Goal: Information Seeking & Learning: Learn about a topic

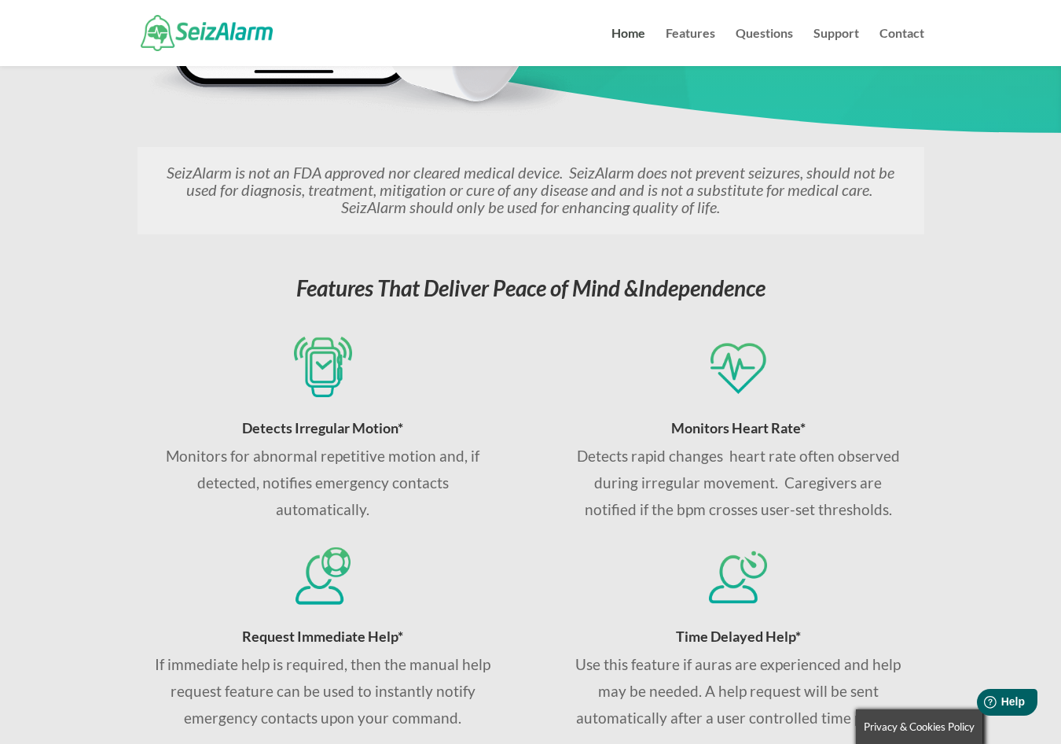
scroll to position [550, 0]
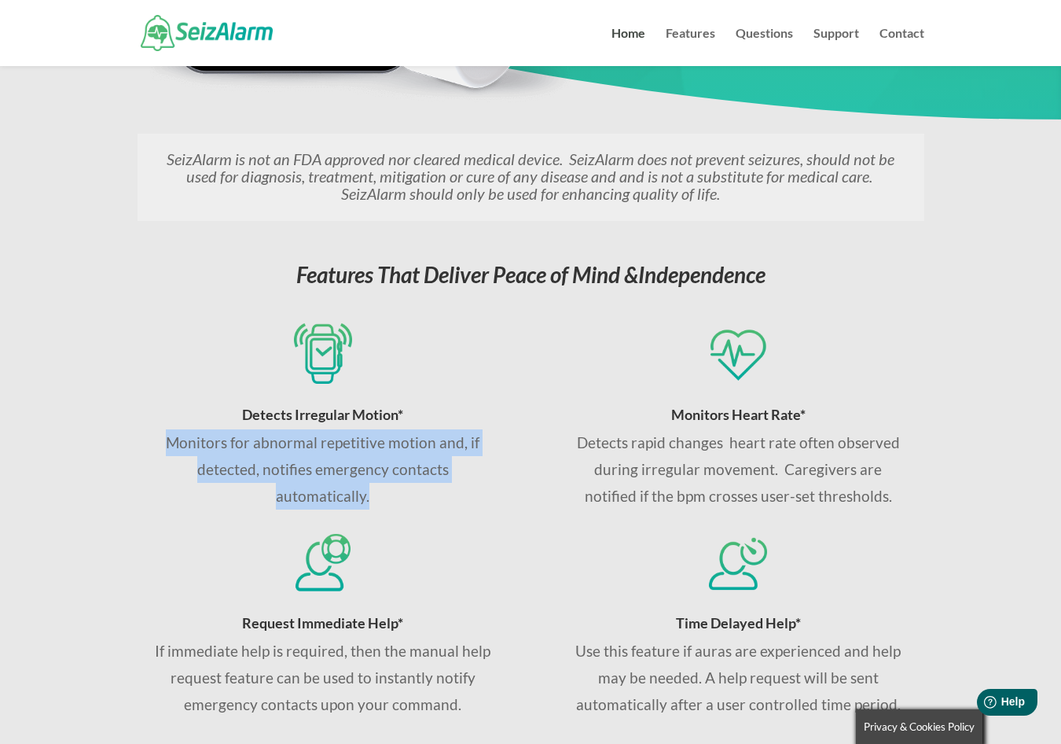
drag, startPoint x: 181, startPoint y: 442, endPoint x: 369, endPoint y: 484, distance: 192.6
click at [369, 484] on p "Monitors for abnormal repetitive motion and, if detected, notifies emergency co…" at bounding box center [322, 469] width 337 height 81
copy p "Monitors for abnormal repetitive motion and, if detected, notifies emergency co…"
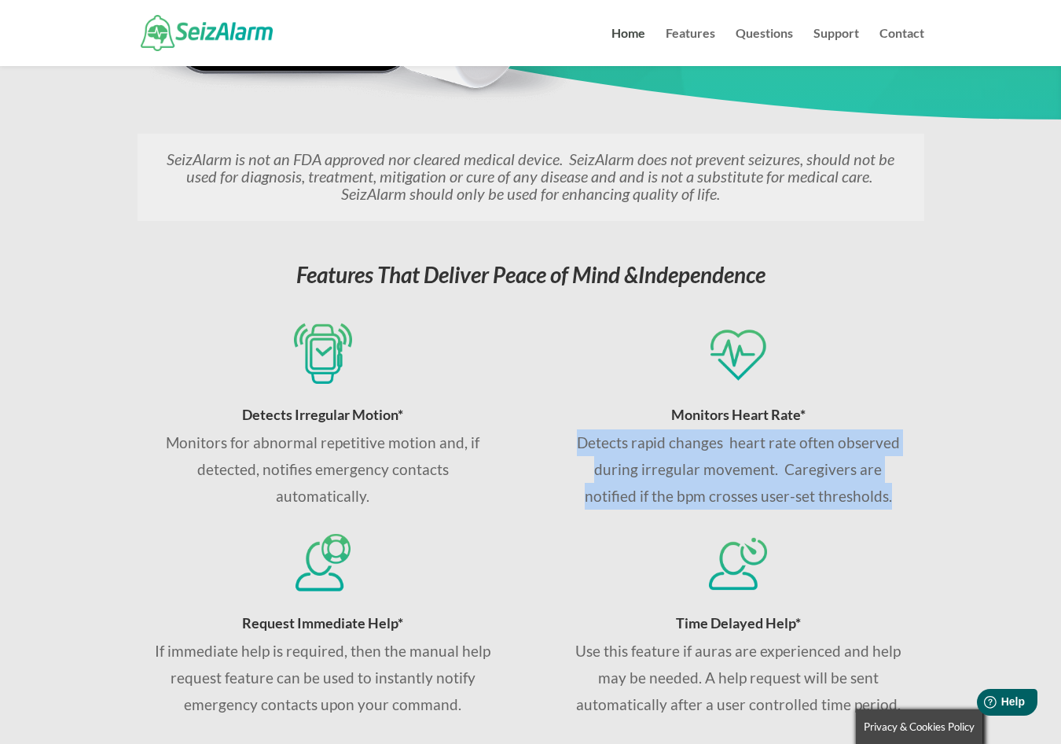
drag, startPoint x: 580, startPoint y: 442, endPoint x: 869, endPoint y: 491, distance: 292.8
click at [869, 491] on p "Detects rapid changes heart rate often observed during irregular movement. Care…" at bounding box center [738, 469] width 337 height 81
copy p "Detects rapid changes heart rate often observed during irregular movement. Care…"
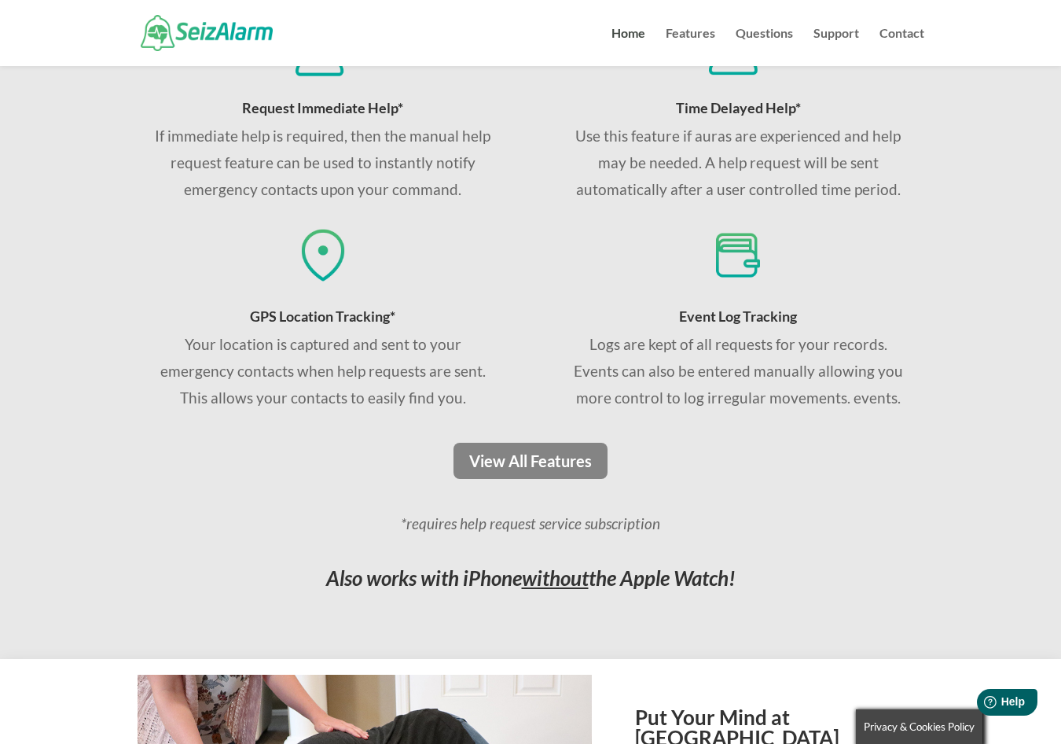
scroll to position [1101, 0]
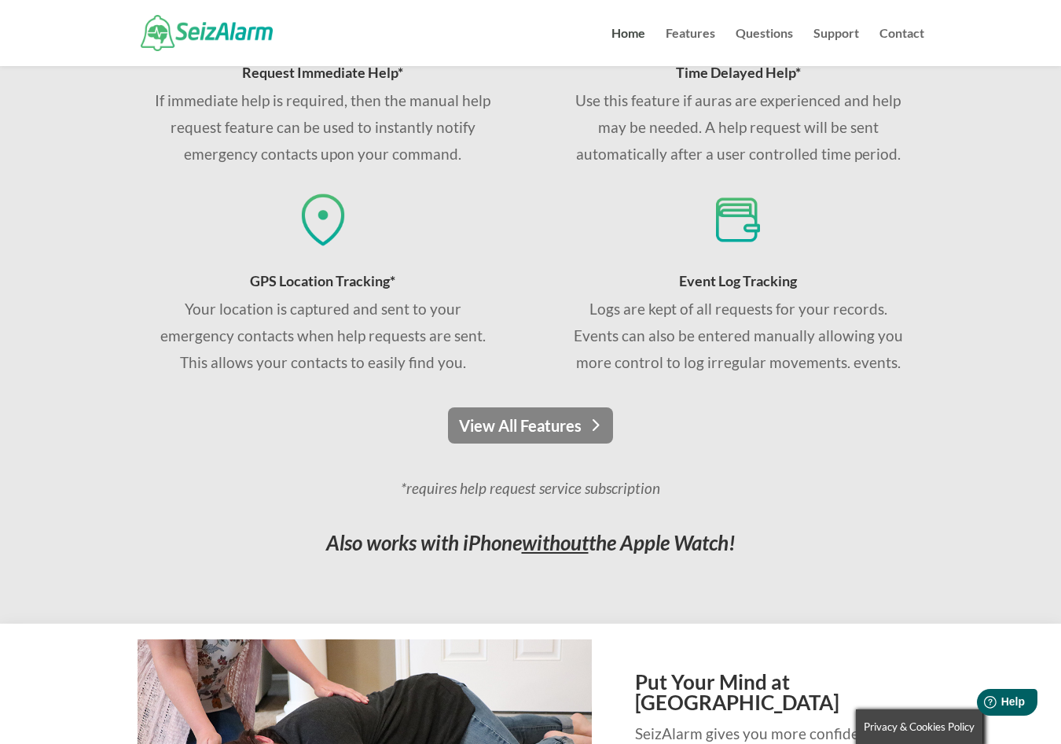
click at [537, 430] on link "View All Features" at bounding box center [530, 425] width 165 height 36
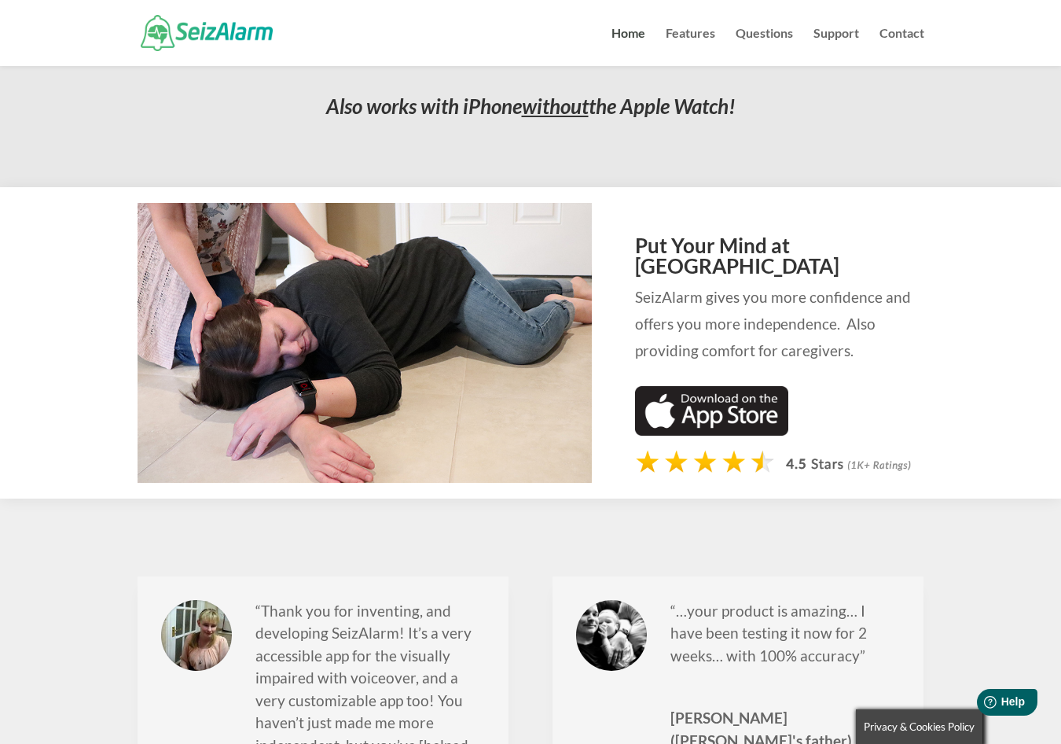
scroll to position [1258, 0]
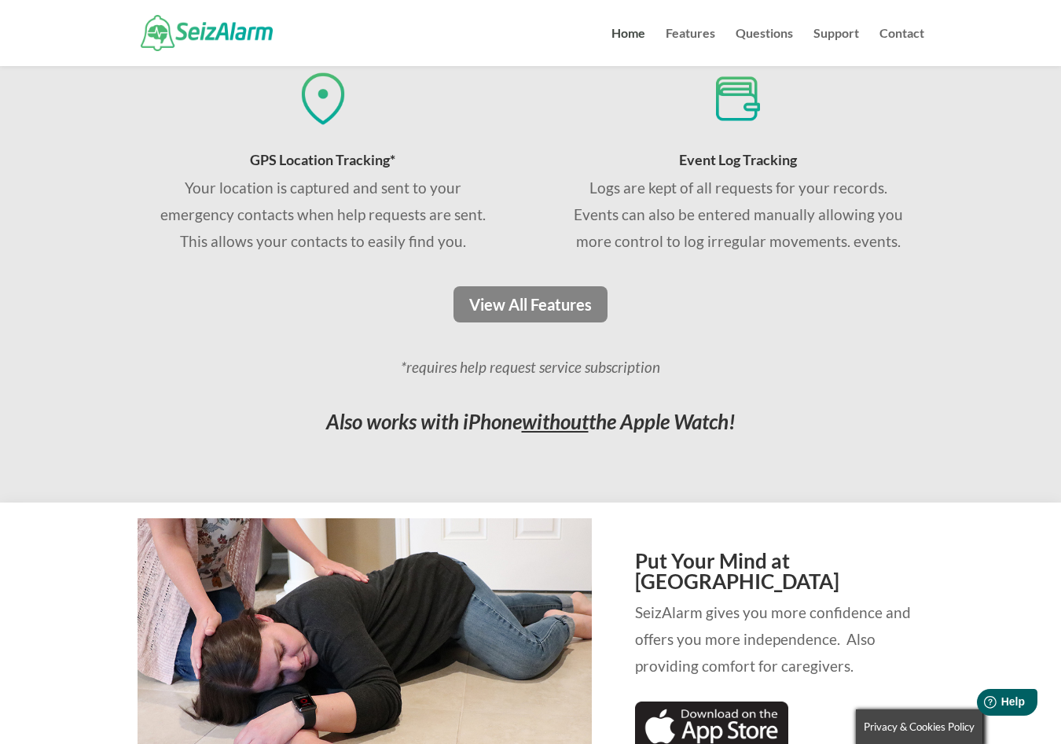
scroll to position [1179, 0]
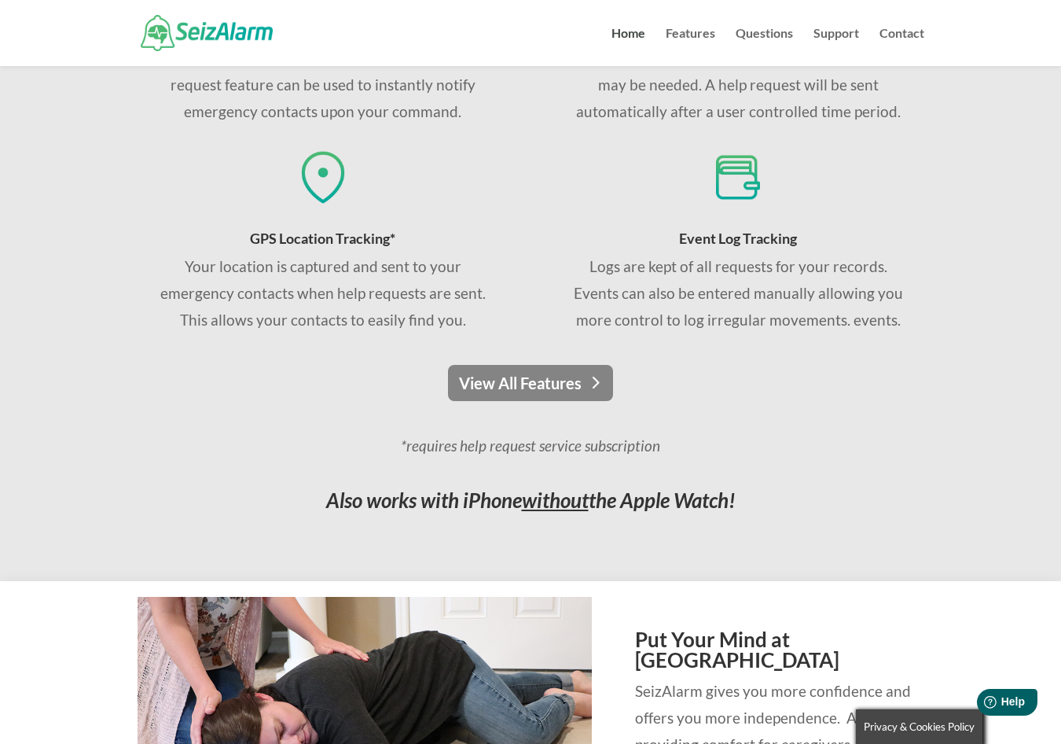
click at [486, 384] on link "View All Features" at bounding box center [530, 383] width 165 height 36
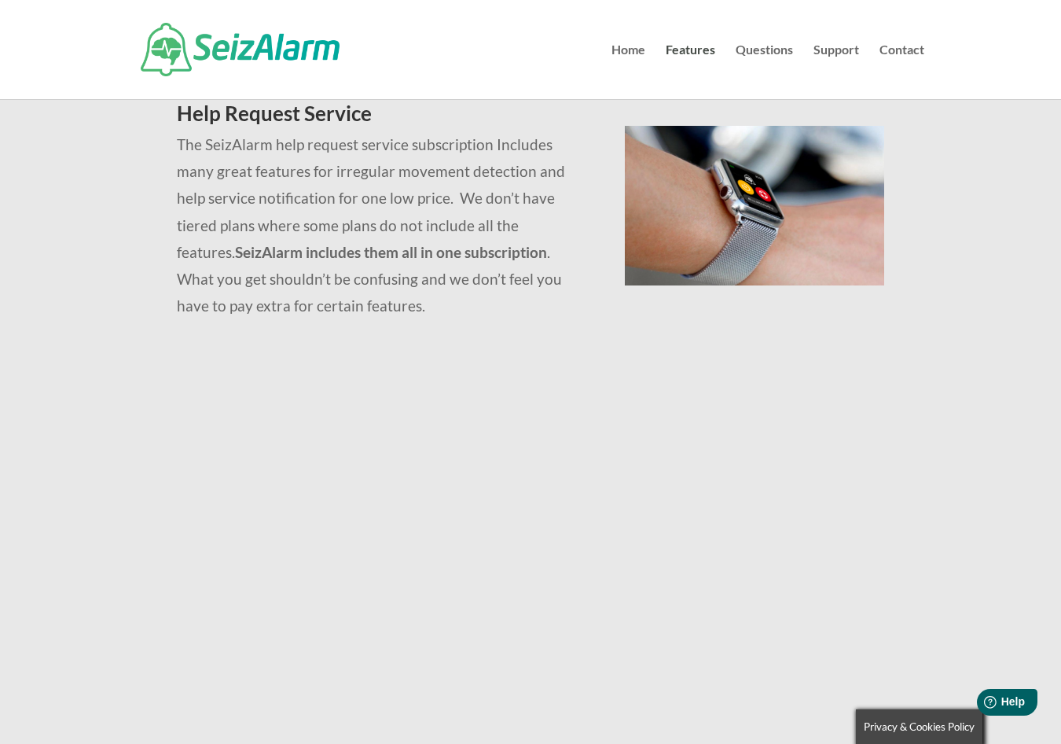
scroll to position [472, 0]
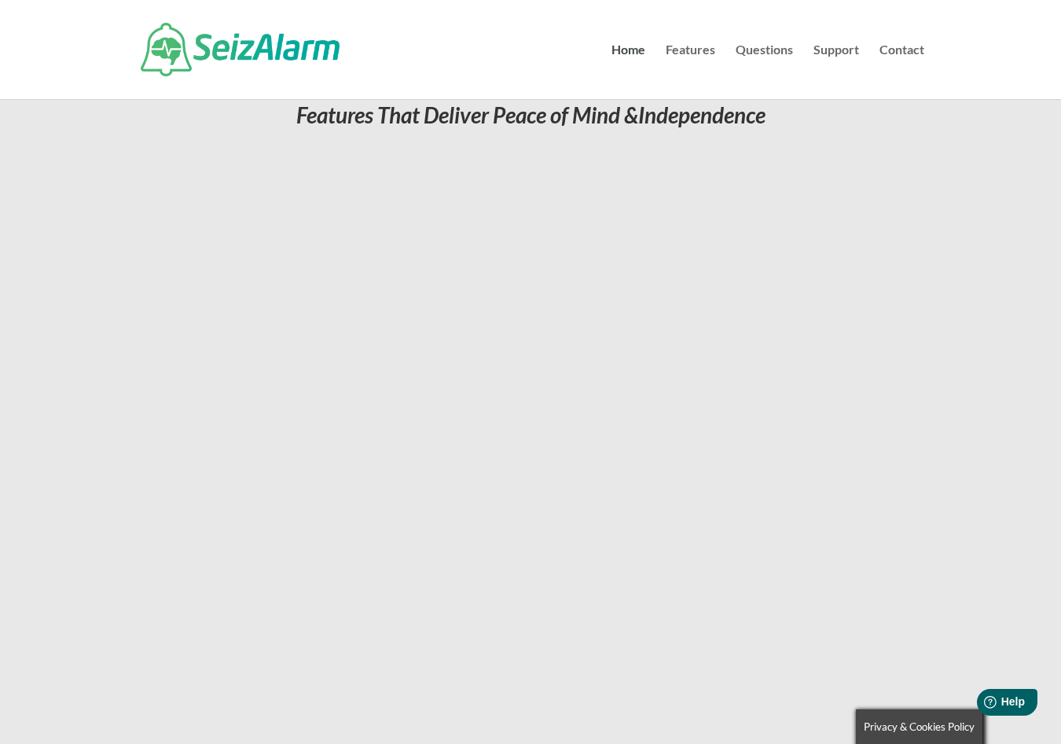
scroll to position [472, 0]
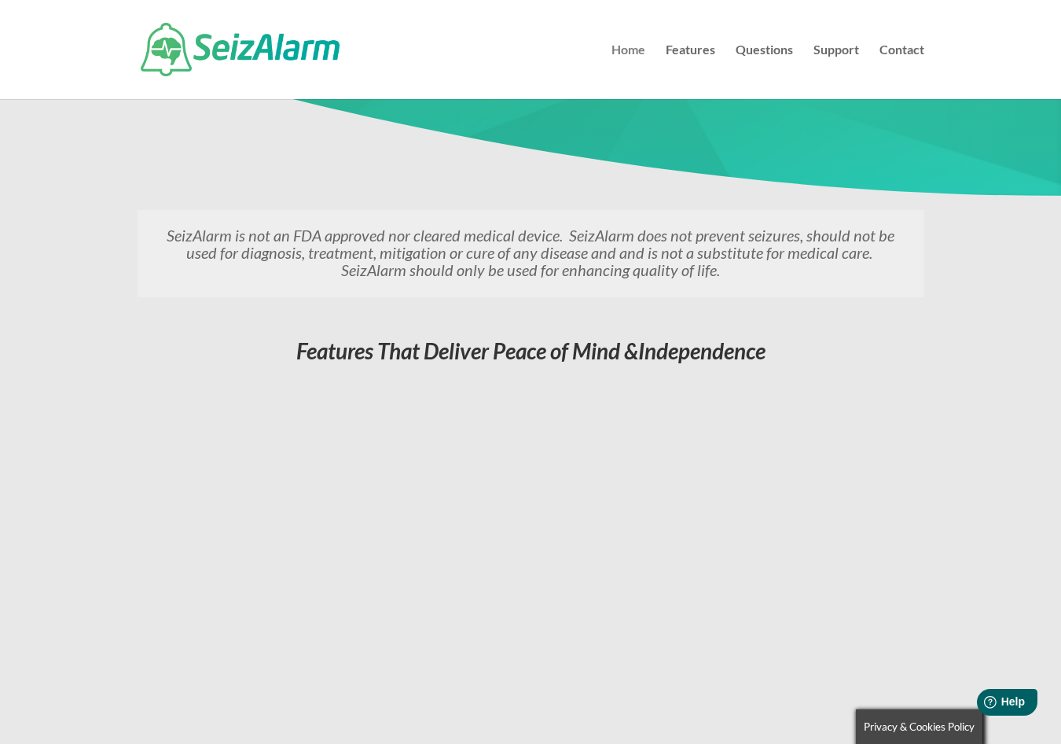
click at [624, 51] on link "Home" at bounding box center [629, 71] width 34 height 55
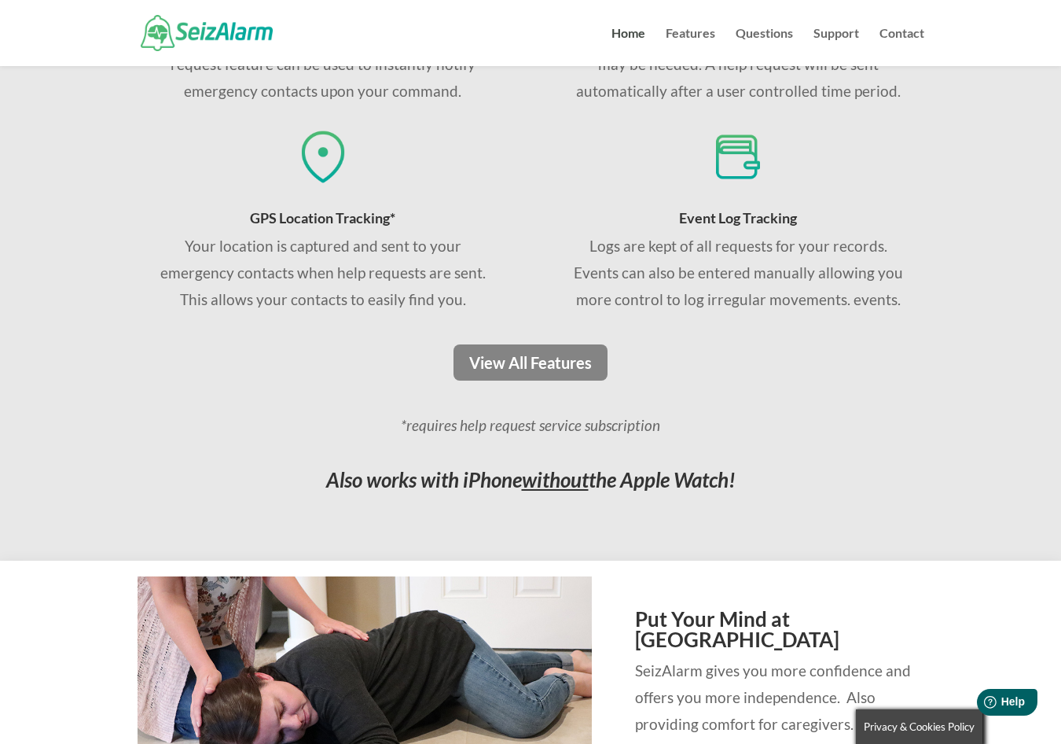
scroll to position [1101, 0]
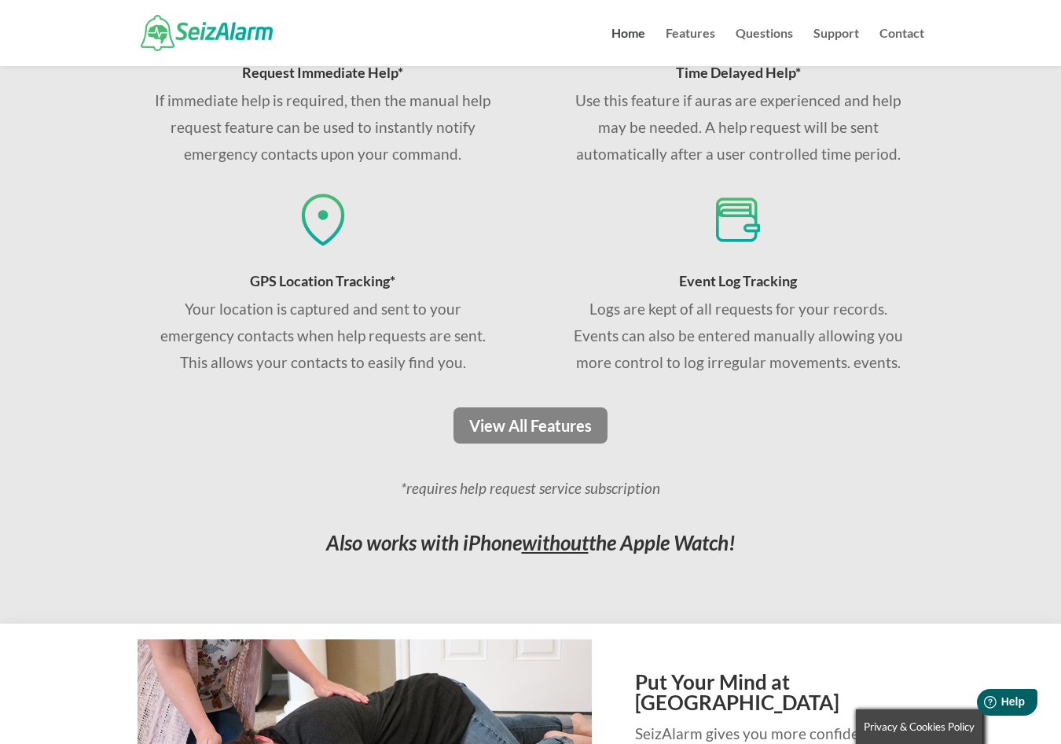
click at [727, 229] on img at bounding box center [738, 219] width 58 height 61
click at [733, 276] on span "Event Log Tracking" at bounding box center [738, 280] width 118 height 17
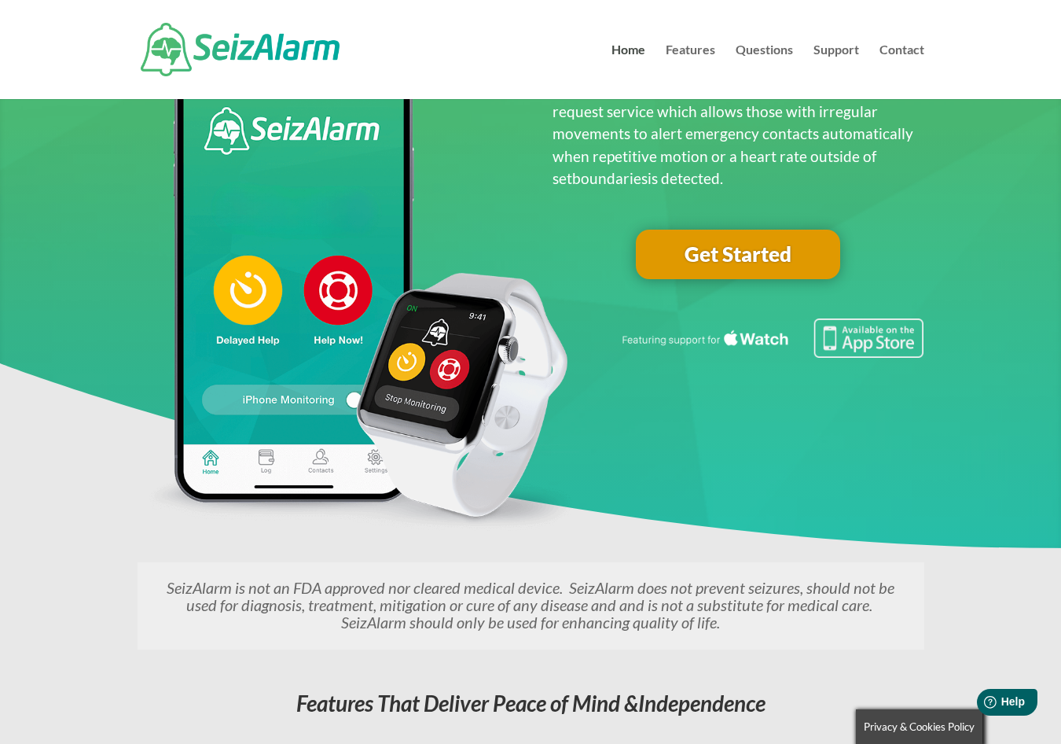
scroll to position [0, 0]
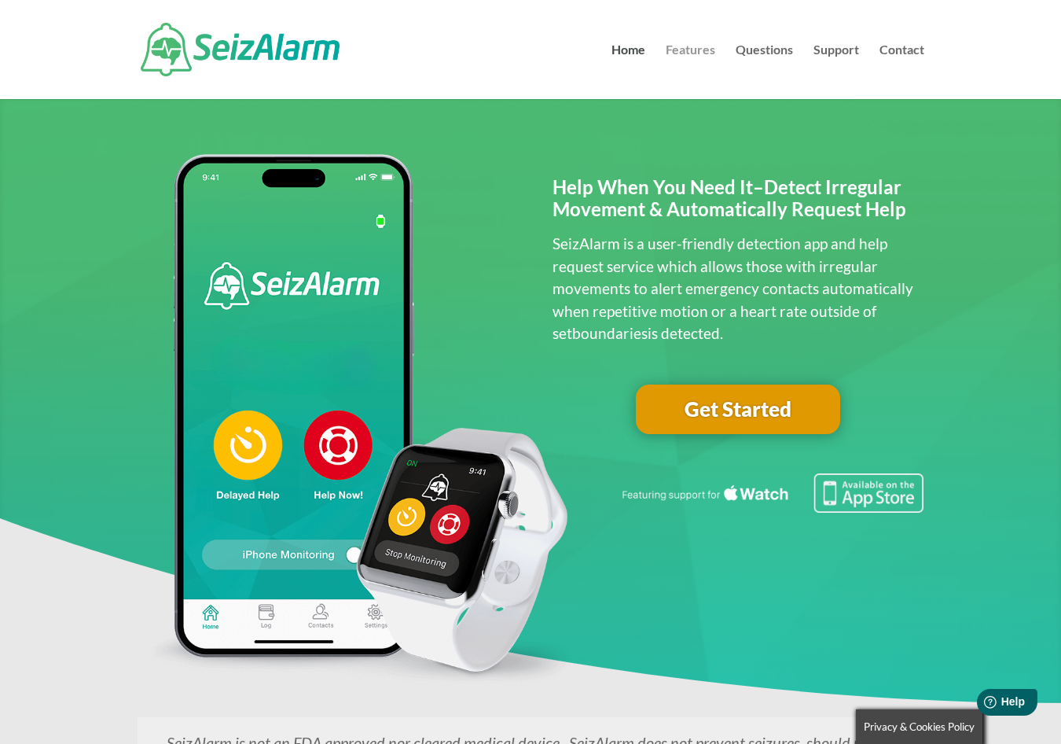
click at [690, 56] on link "Features" at bounding box center [691, 71] width 50 height 55
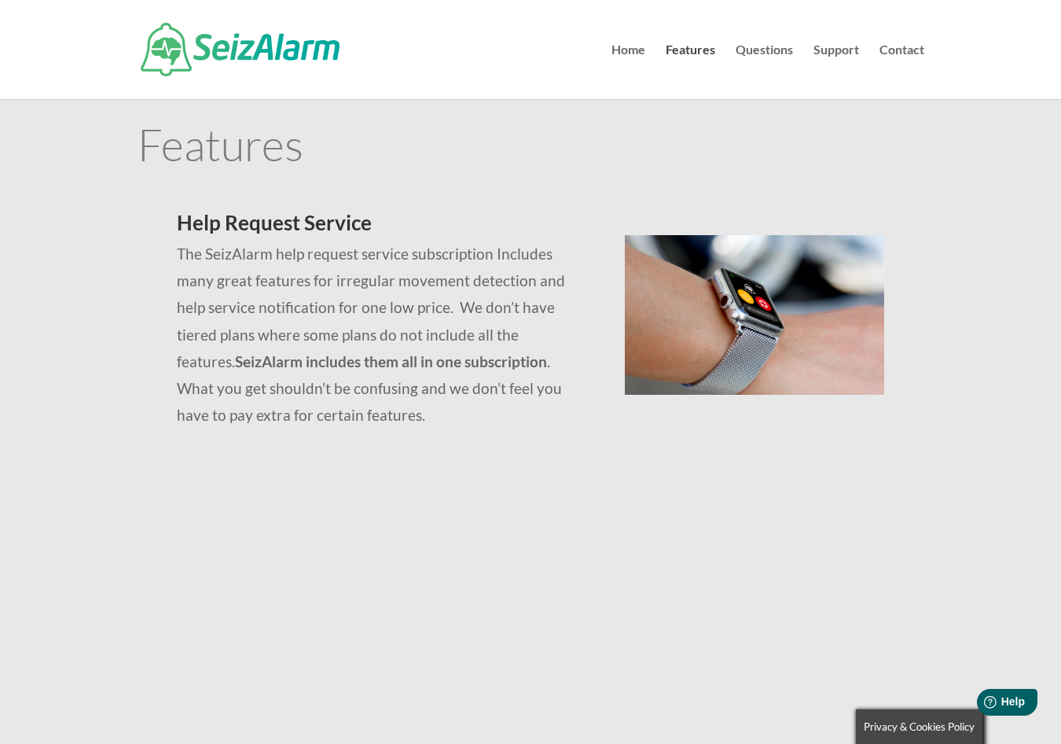
click at [762, 53] on link "Questions" at bounding box center [764, 71] width 57 height 55
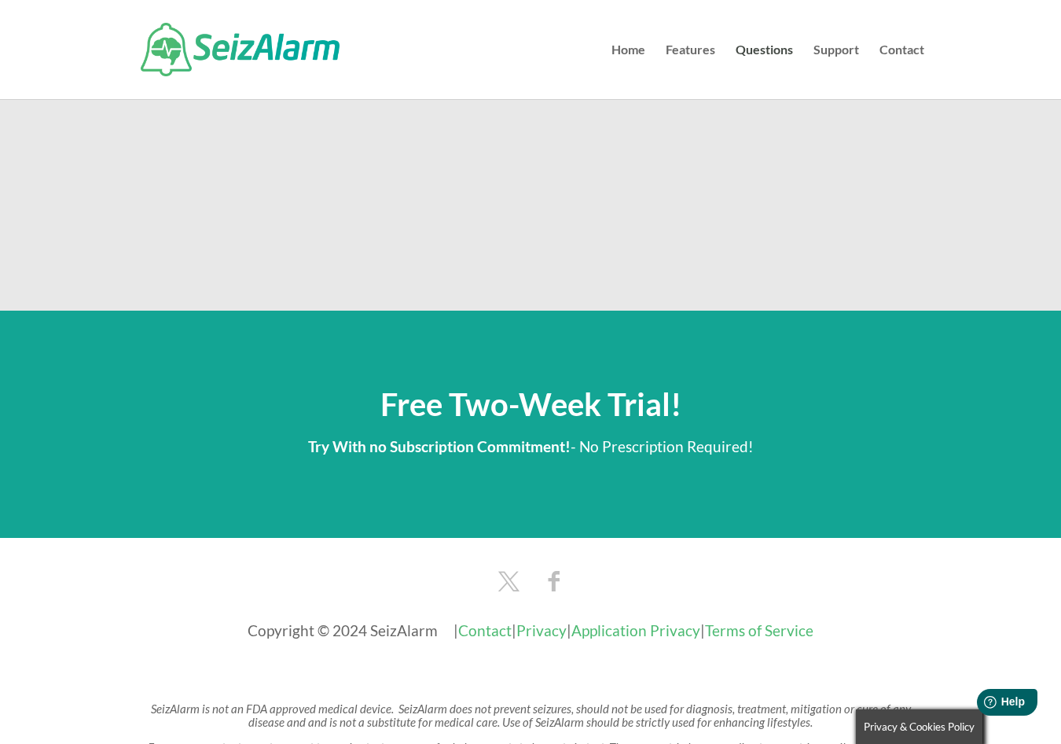
scroll to position [2437, 0]
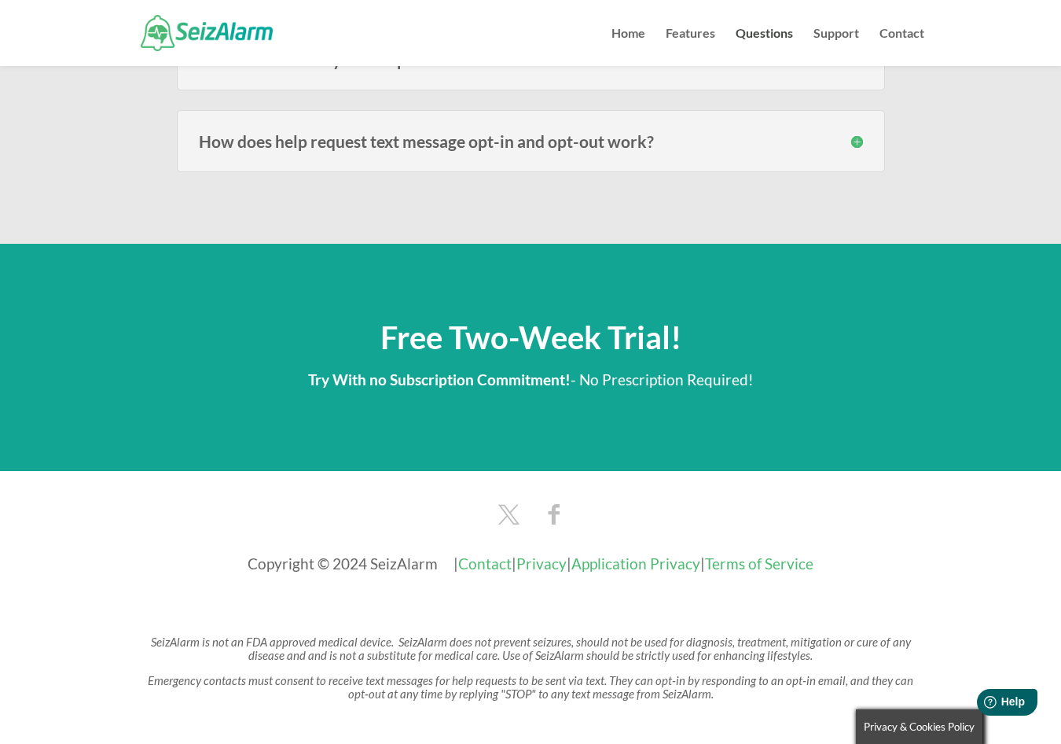
click at [782, 464] on span at bounding box center [530, 396] width 1061 height 451
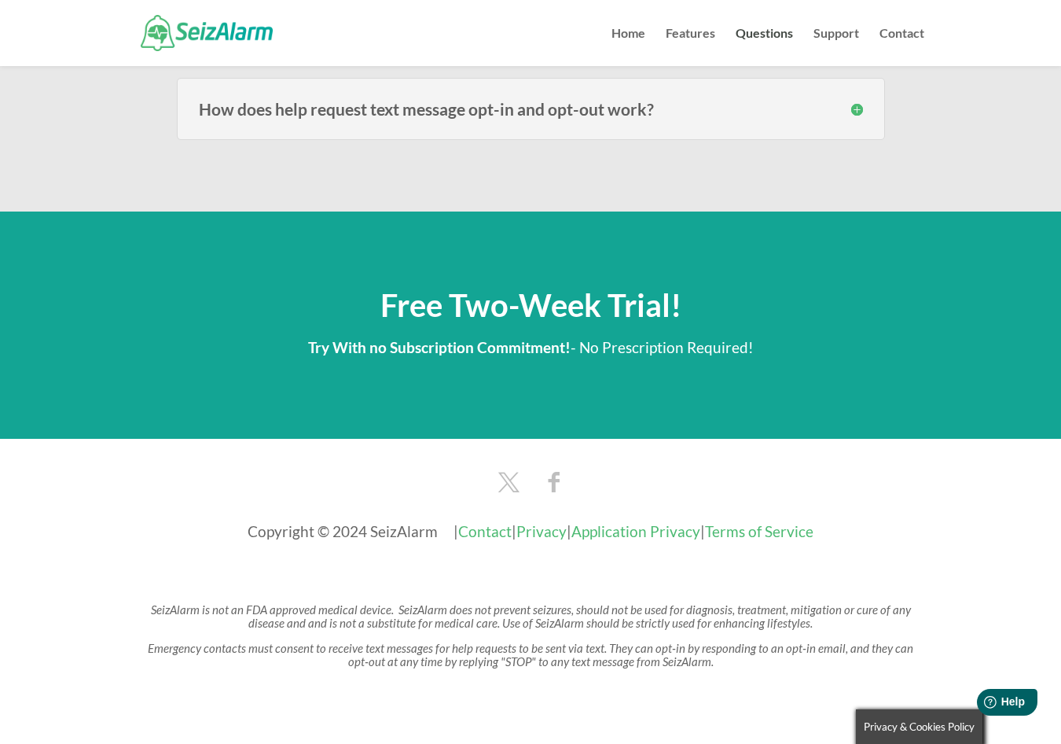
scroll to position [2488, 0]
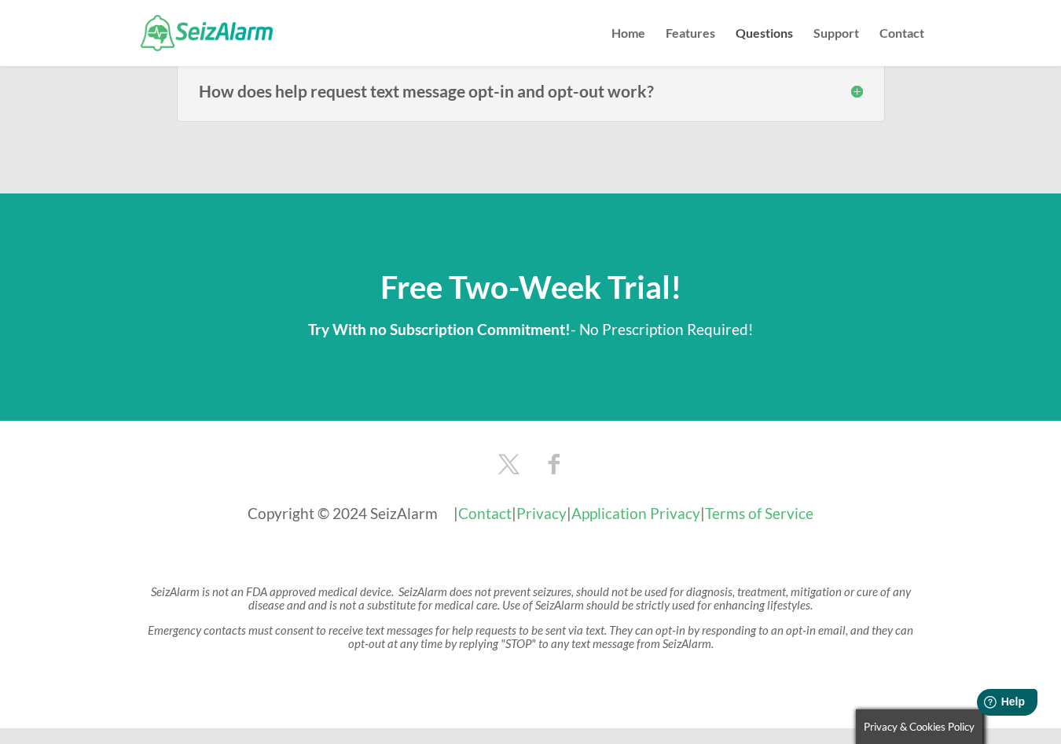
click at [572, 292] on span "Free Two-Week Trial!" at bounding box center [531, 287] width 301 height 38
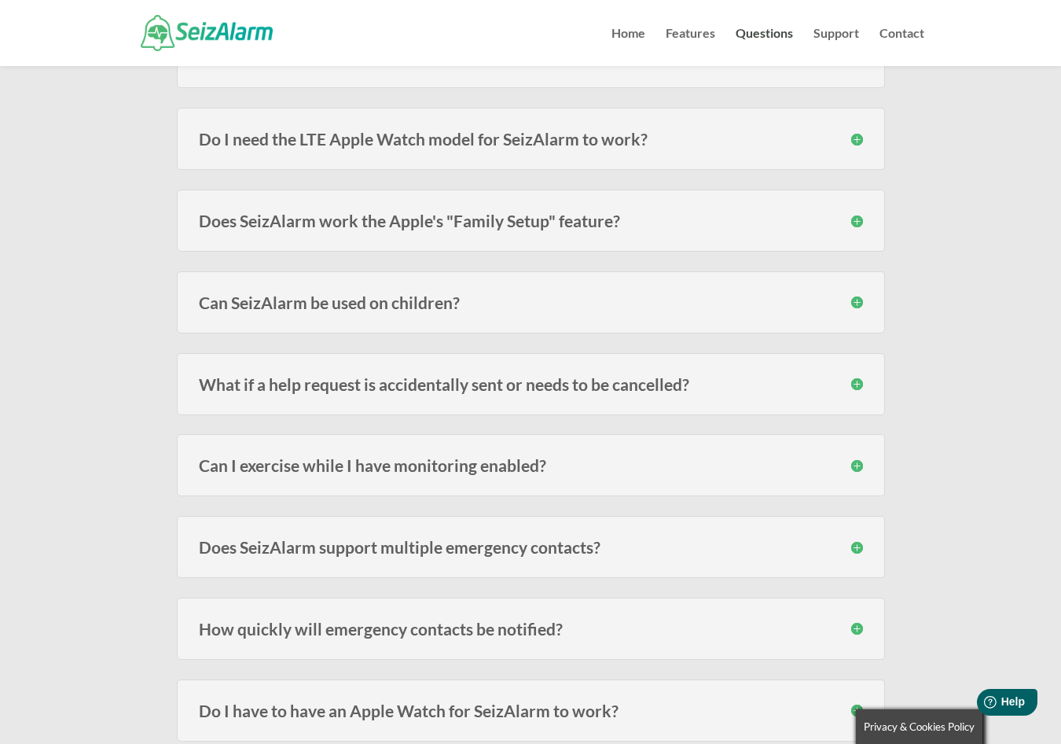
scroll to position [679, 0]
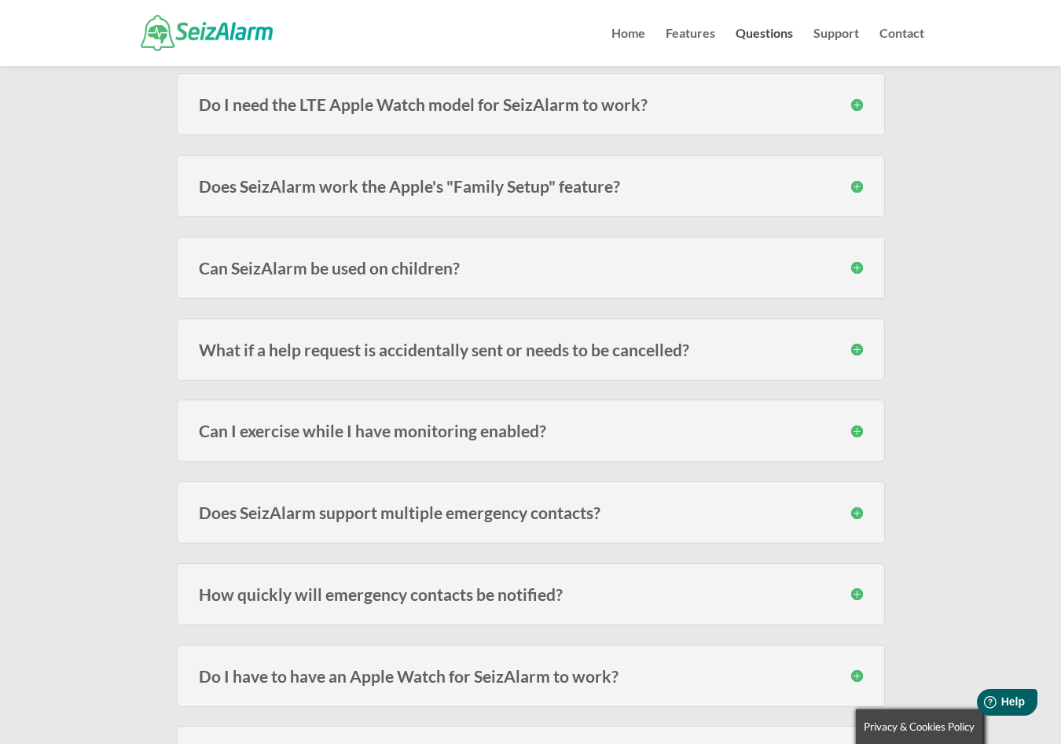
click at [583, 421] on div "Can I exercise while I have monitoring enabled? It depends on the type of exerc…" at bounding box center [531, 430] width 708 height 62
click at [860, 429] on h3 "Can I exercise while I have monitoring enabled?" at bounding box center [531, 430] width 664 height 17
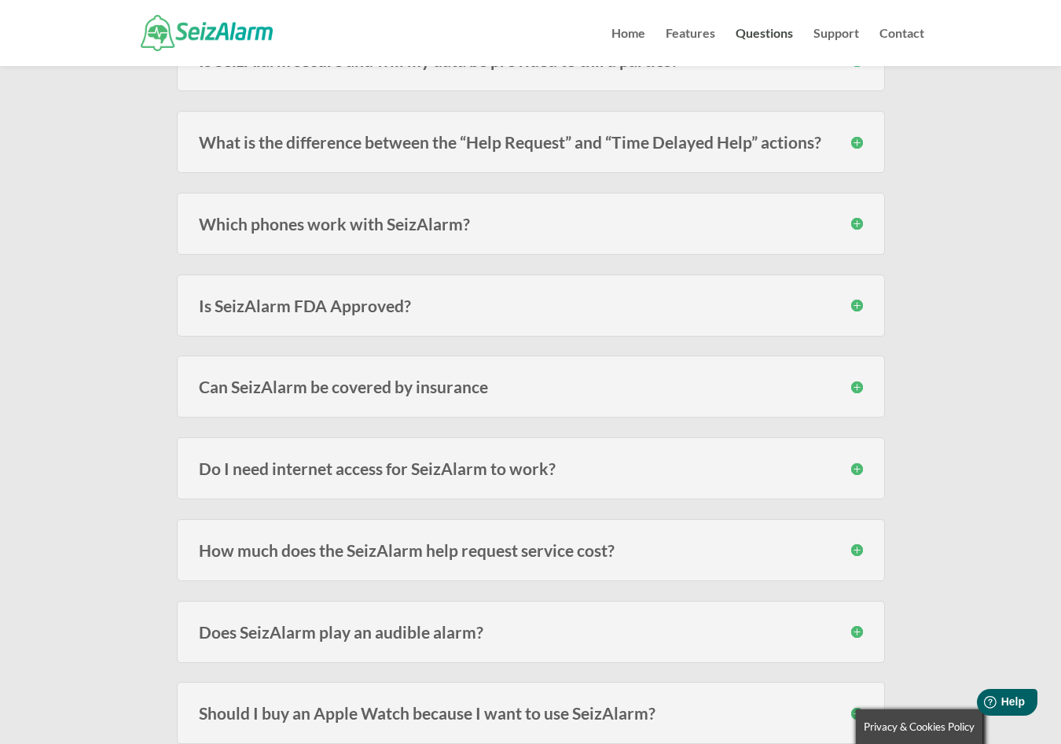
scroll to position [1701, 0]
click at [857, 389] on h3 "Can SeizAlarm be covered by insurance" at bounding box center [531, 385] width 664 height 17
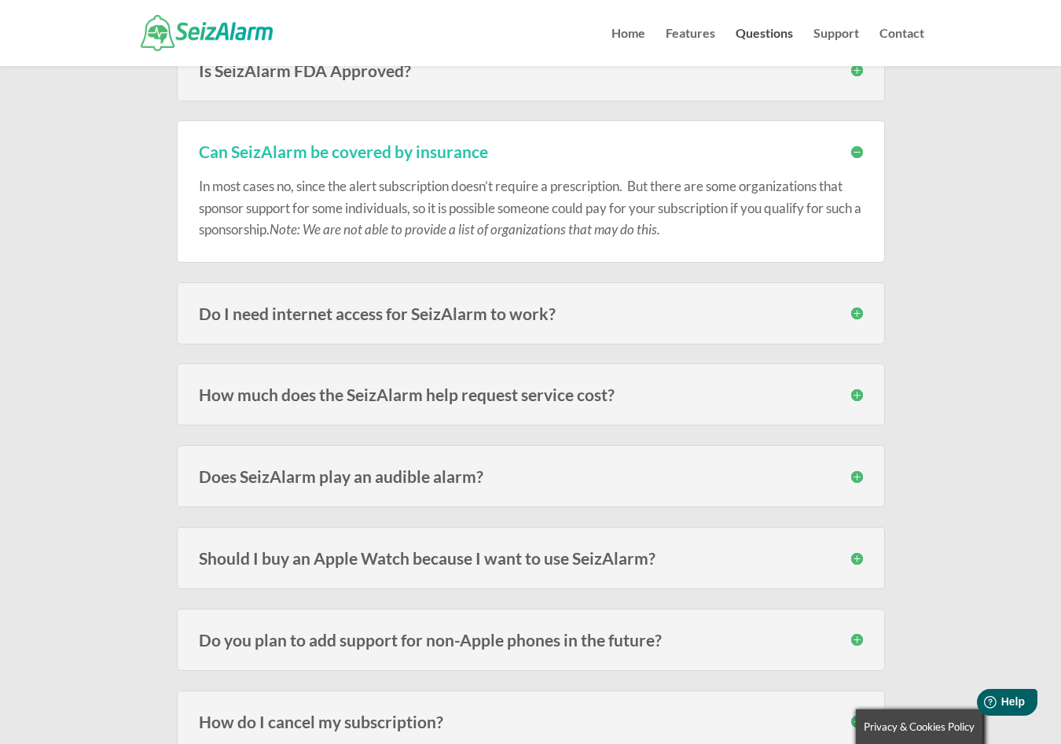
scroll to position [1937, 0]
click at [859, 392] on h3 "How much does the SeizAlarm help request service cost?" at bounding box center [531, 392] width 664 height 17
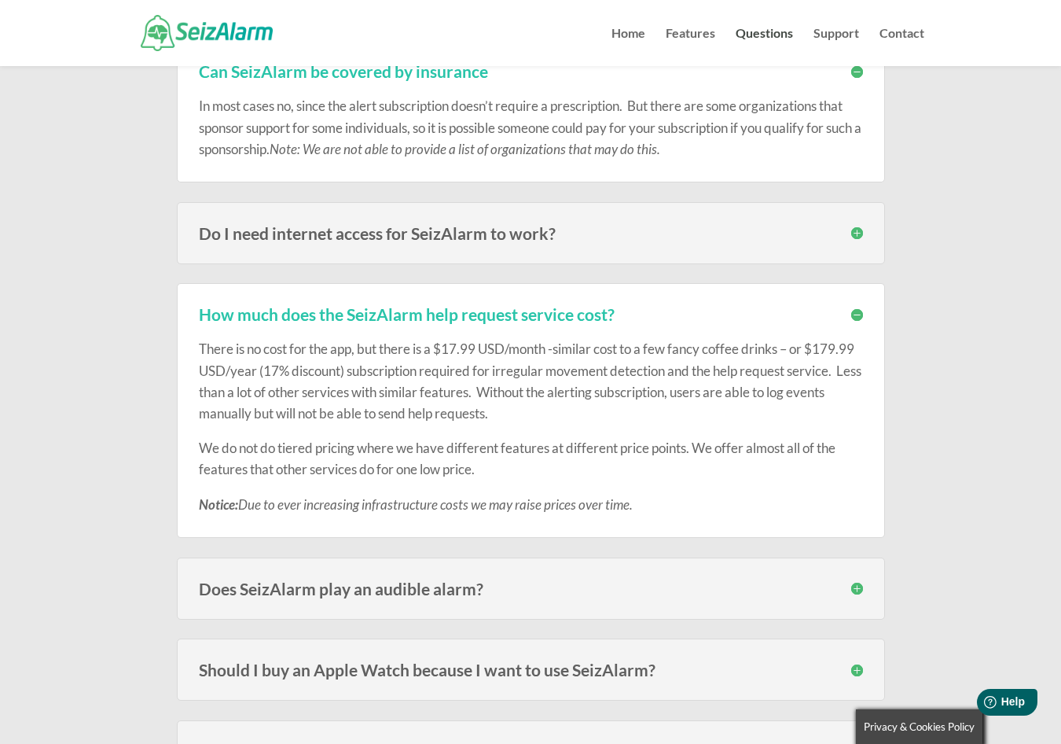
scroll to position [2095, 0]
